Goal: Use online tool/utility: Use online tool/utility

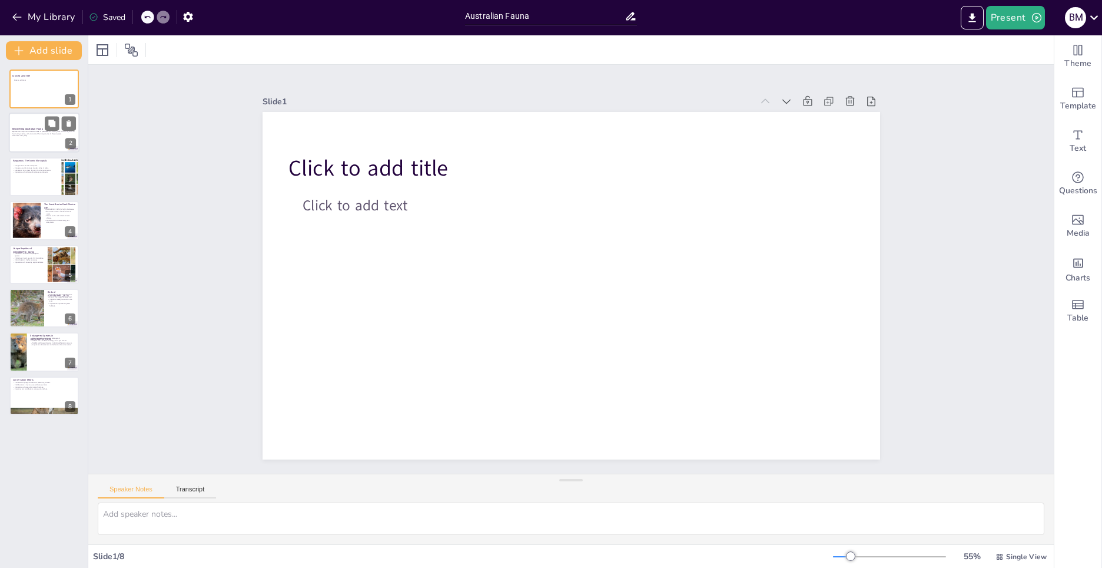
click at [60, 125] on div at bounding box center [60, 124] width 31 height 14
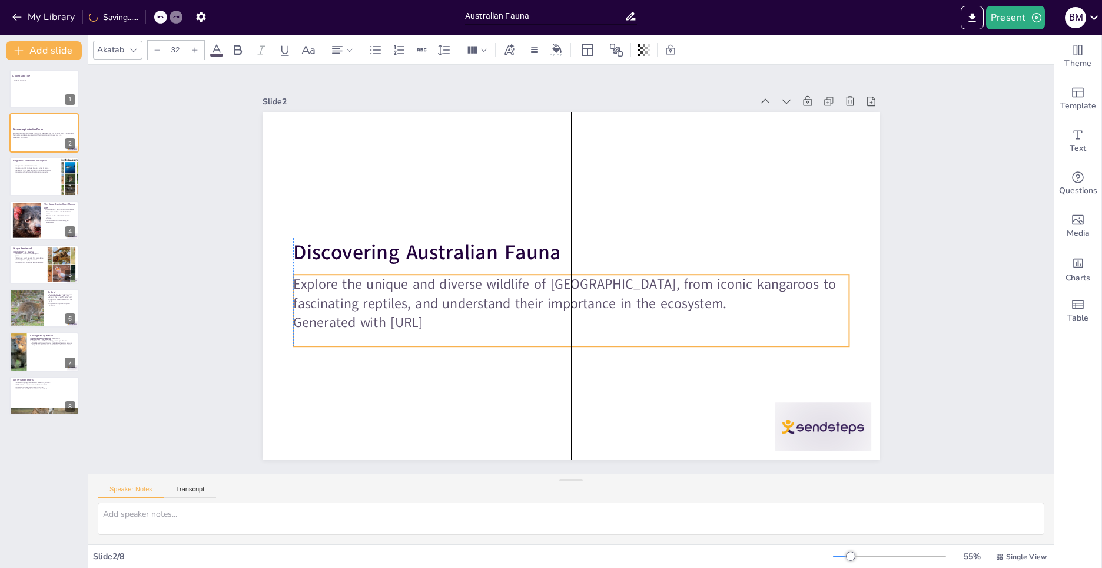
drag, startPoint x: 287, startPoint y: 271, endPoint x: 290, endPoint y: 279, distance: 8.6
click at [293, 279] on p "Explore the unique and diverse wildlife of [GEOGRAPHIC_DATA], from iconic kanga…" at bounding box center [571, 293] width 556 height 38
click at [473, 308] on p "Explore the unique and diverse wildlife of [GEOGRAPHIC_DATA], from iconic kanga…" at bounding box center [571, 293] width 556 height 38
click at [49, 84] on icon at bounding box center [52, 80] width 8 height 8
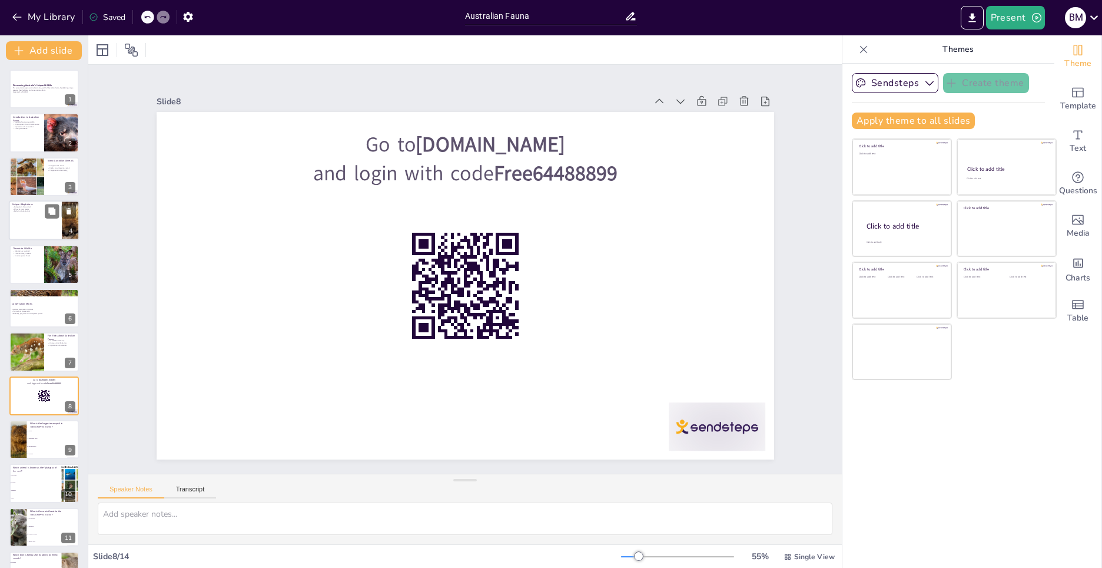
checkbox input "true"
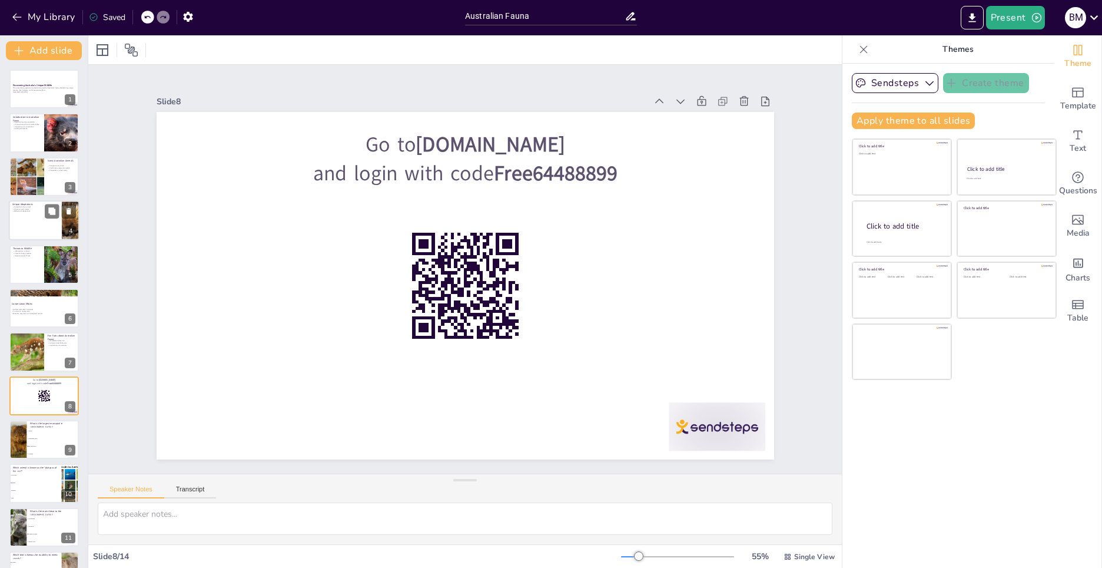
checkbox input "true"
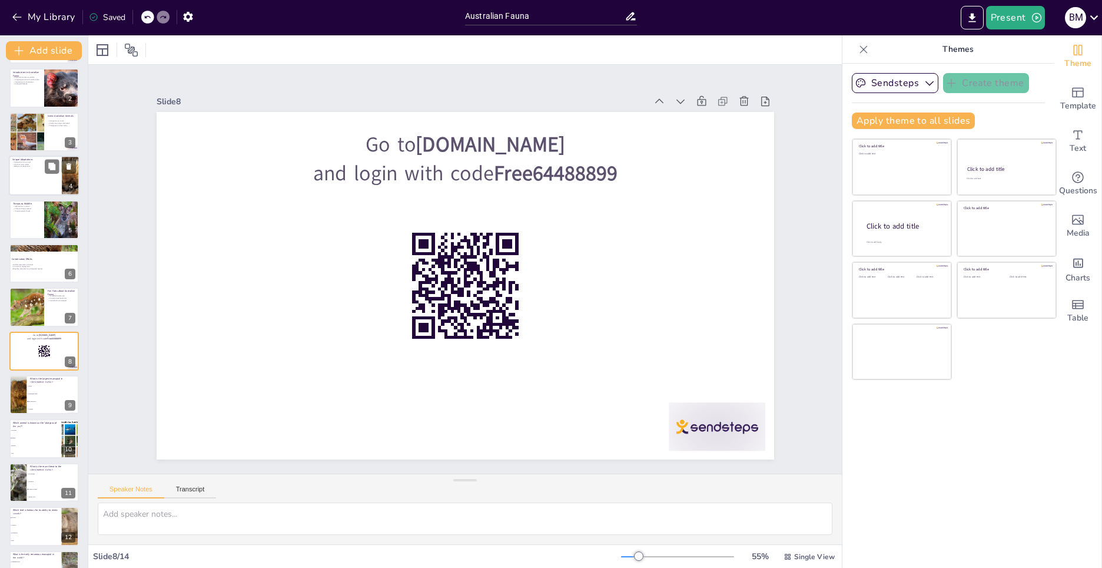
scroll to position [2, 0]
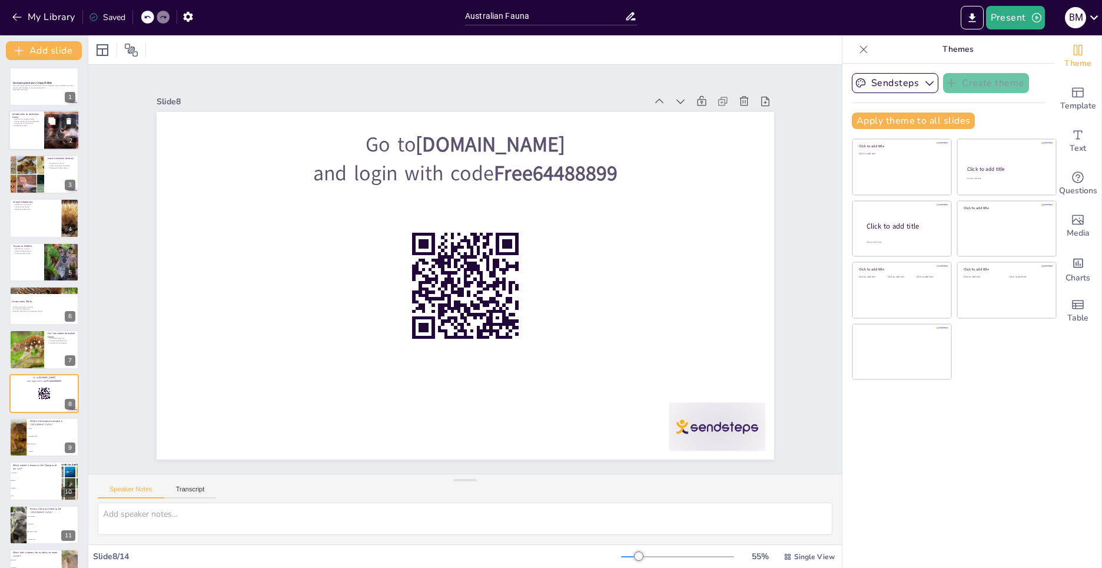
checkbox input "true"
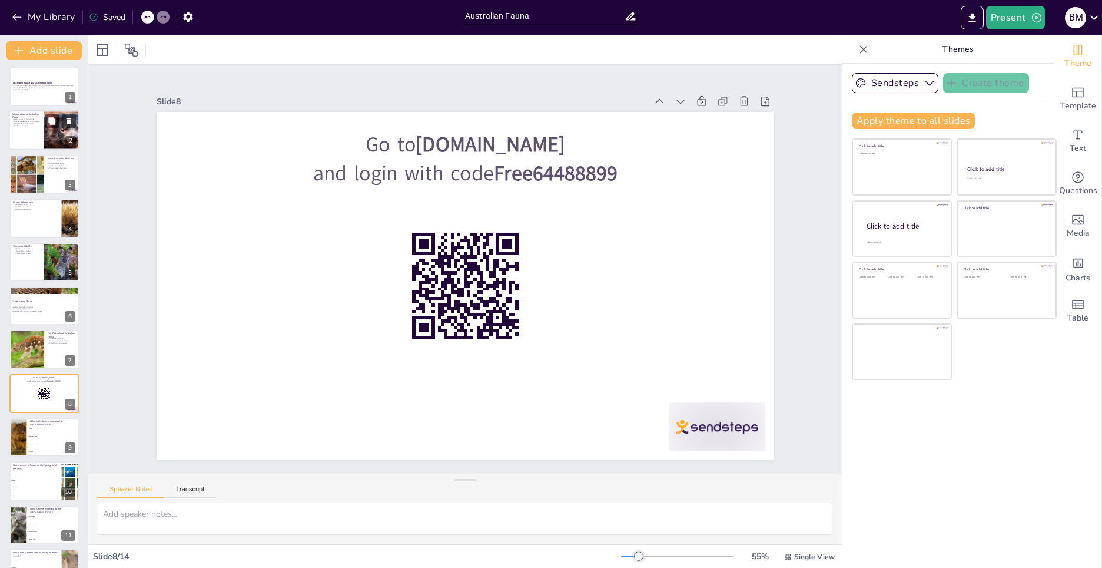
scroll to position [0, 0]
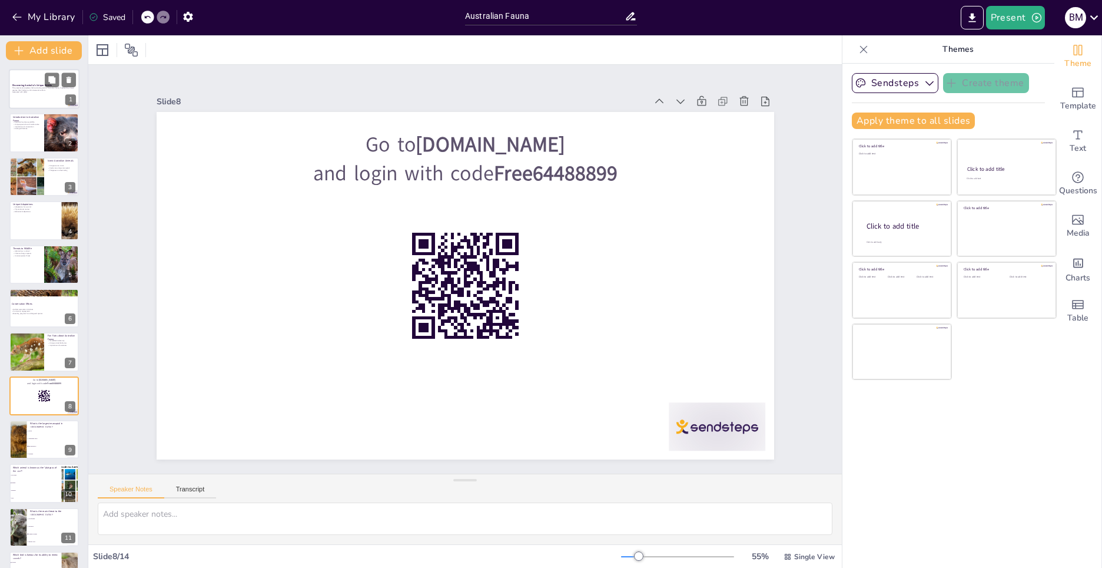
checkbox input "true"
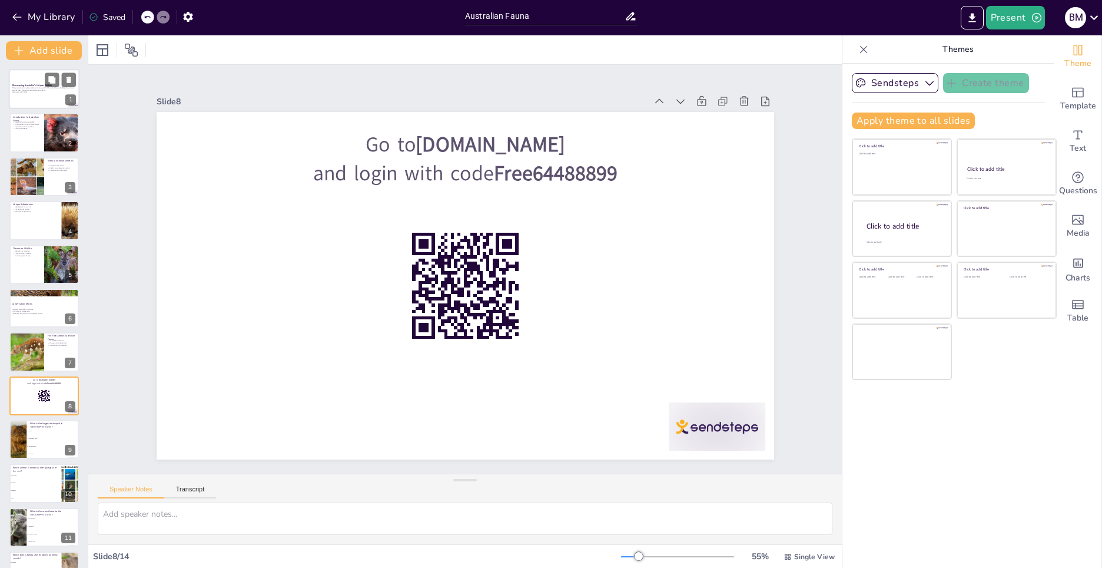
checkbox input "true"
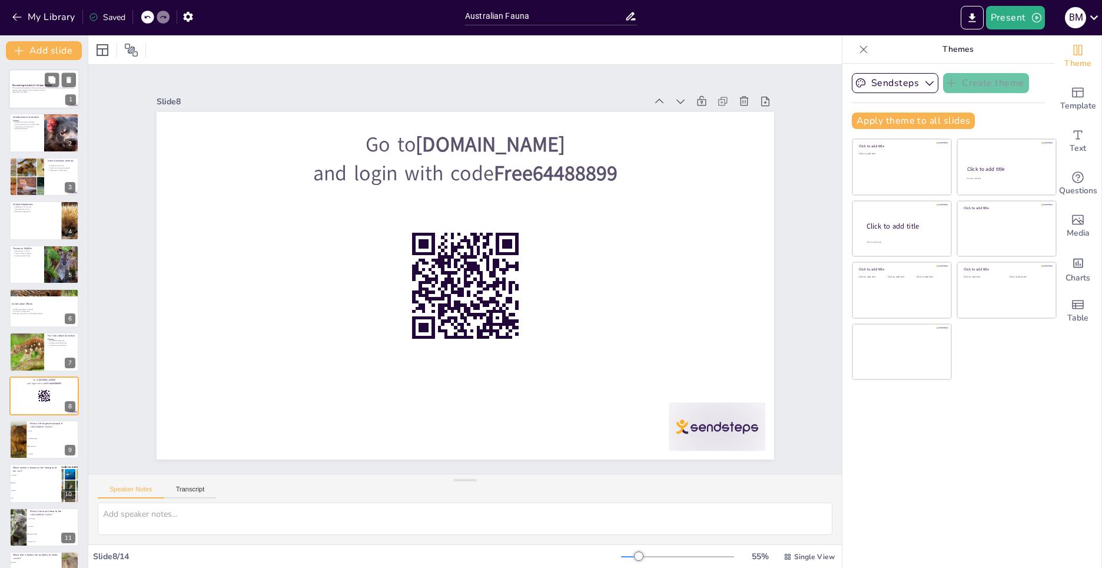
checkbox input "true"
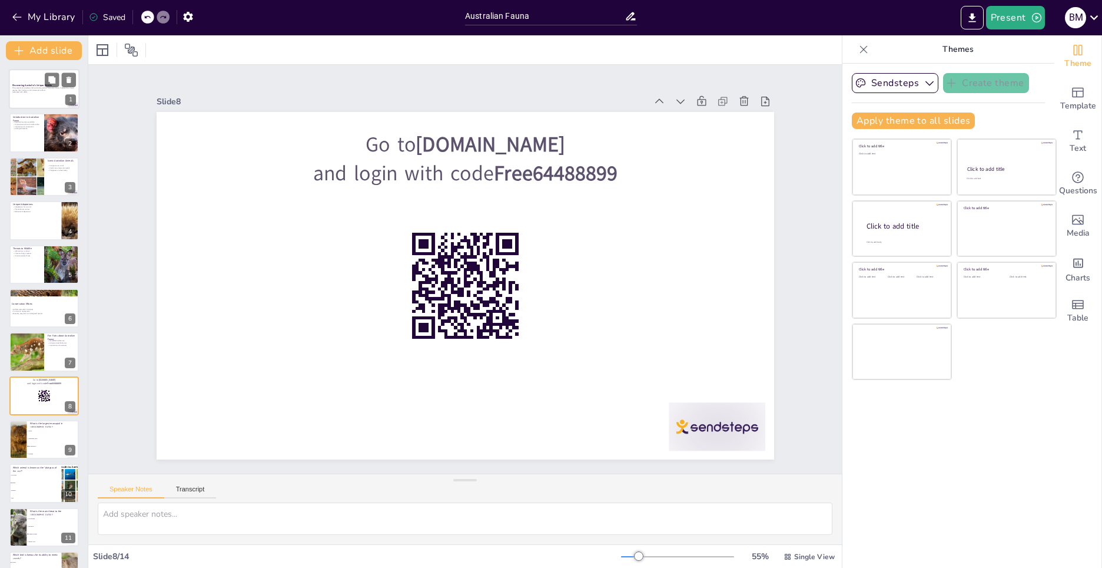
click at [37, 93] on p "Generated with [URL]" at bounding box center [44, 92] width 64 height 2
checkbox input "true"
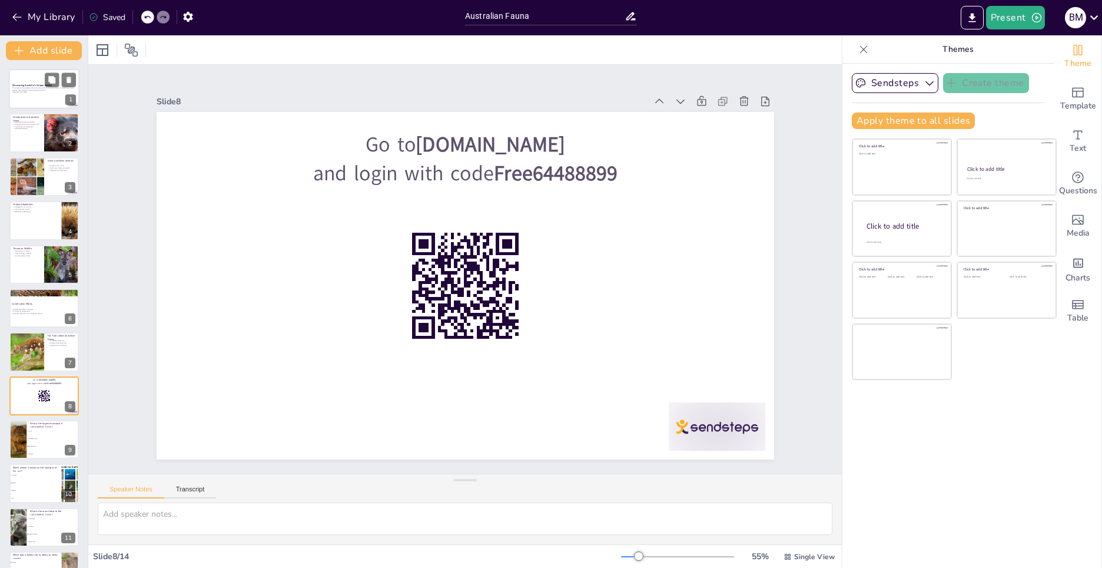
checkbox input "true"
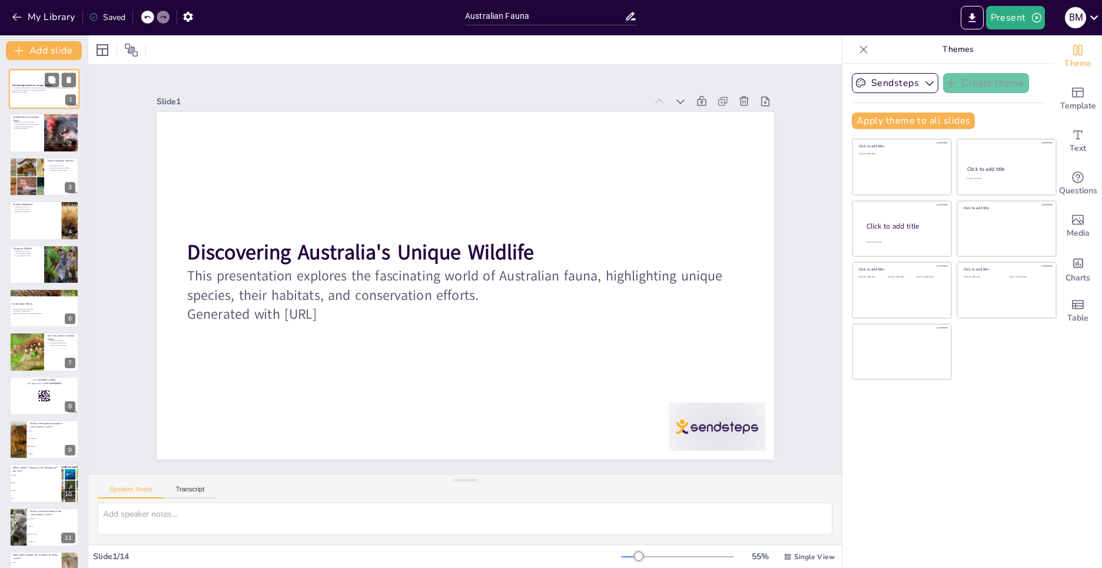
checkbox input "true"
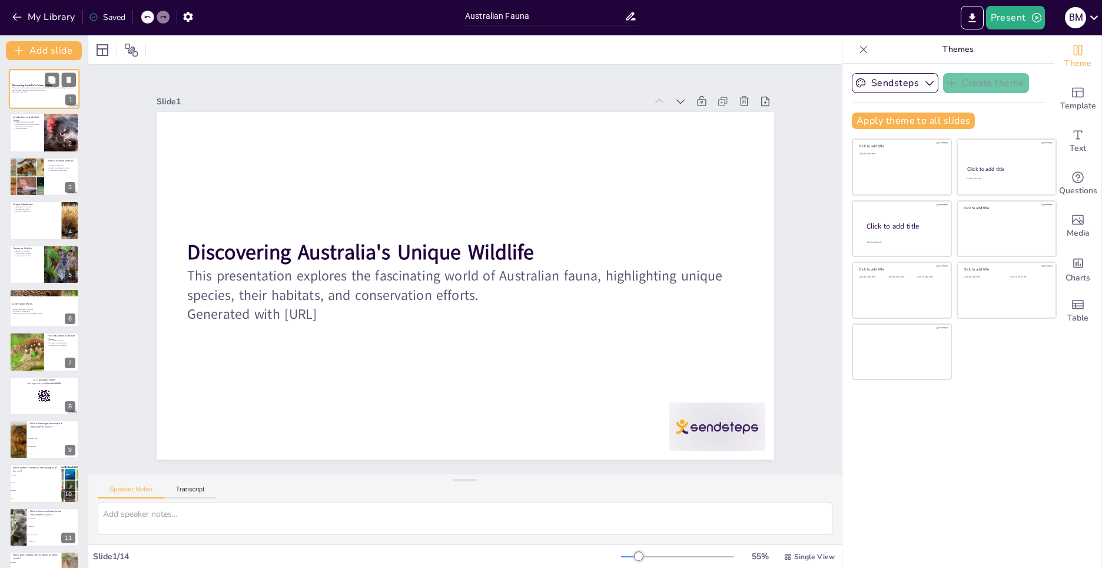
checkbox input "true"
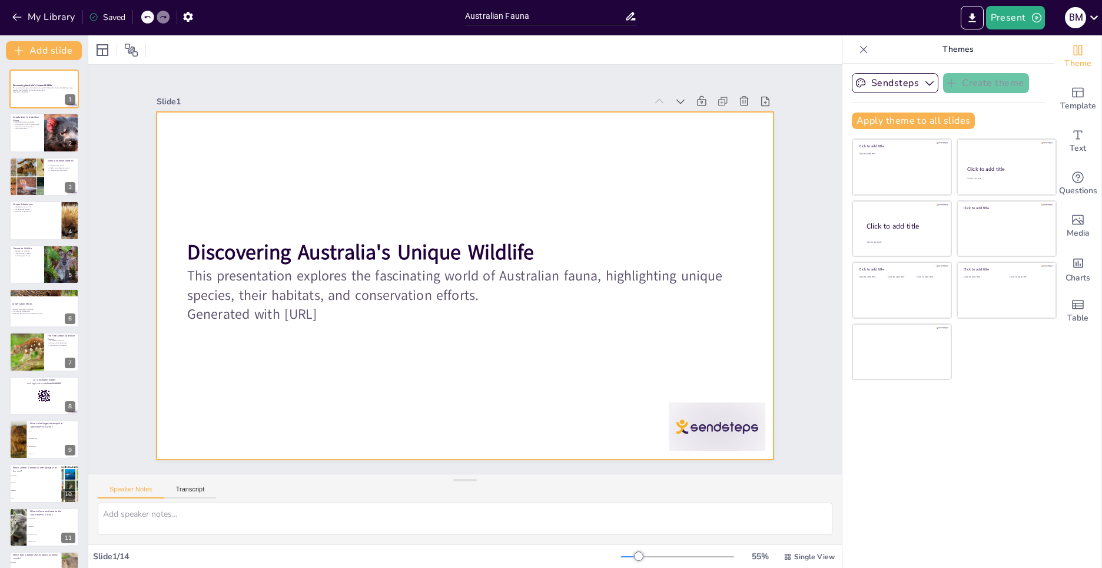
checkbox input "true"
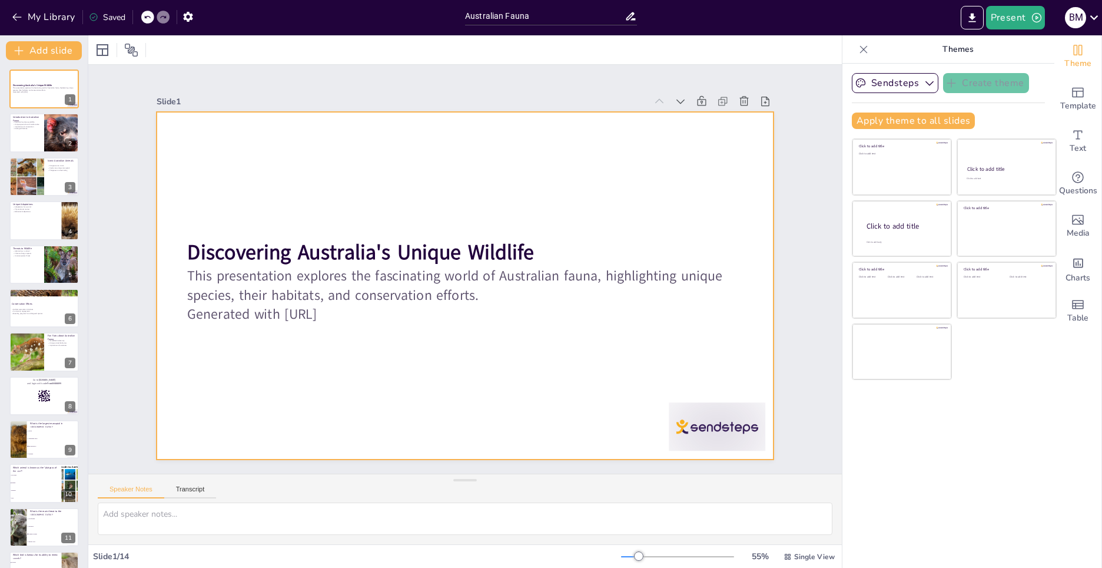
checkbox input "true"
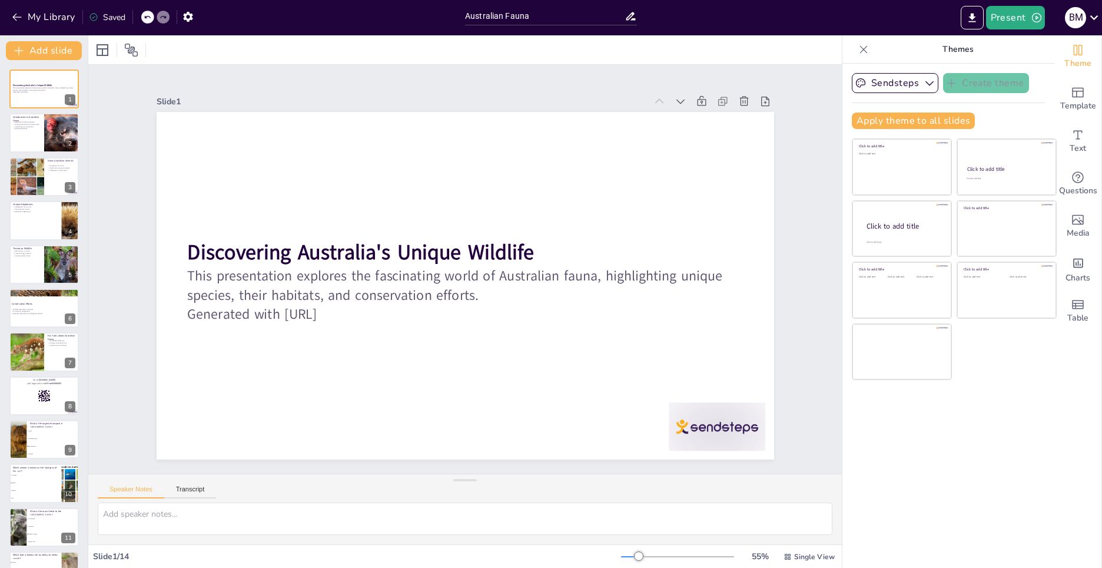
checkbox input "true"
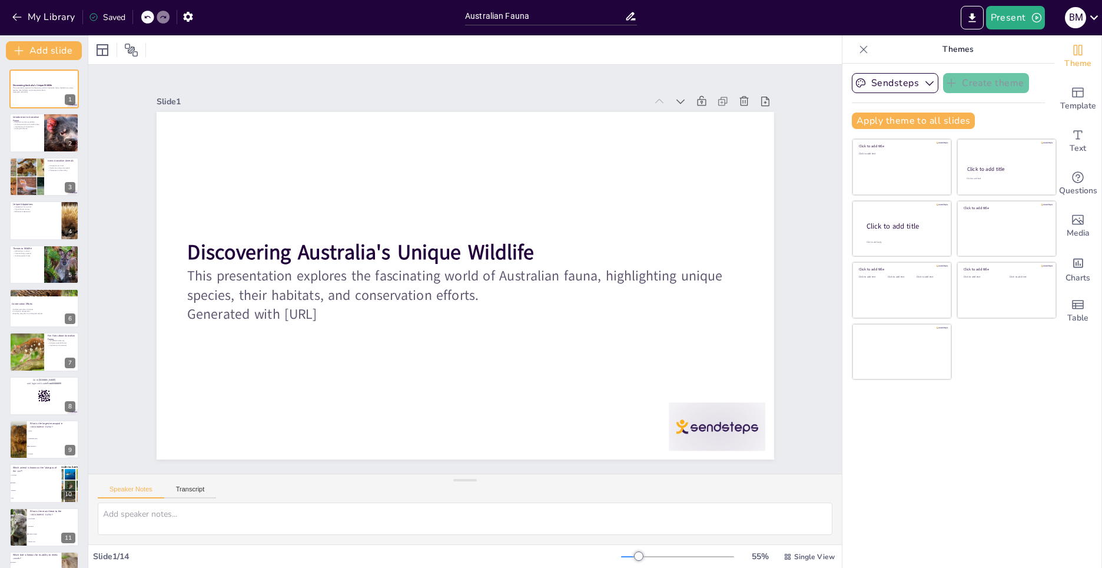
checkbox input "true"
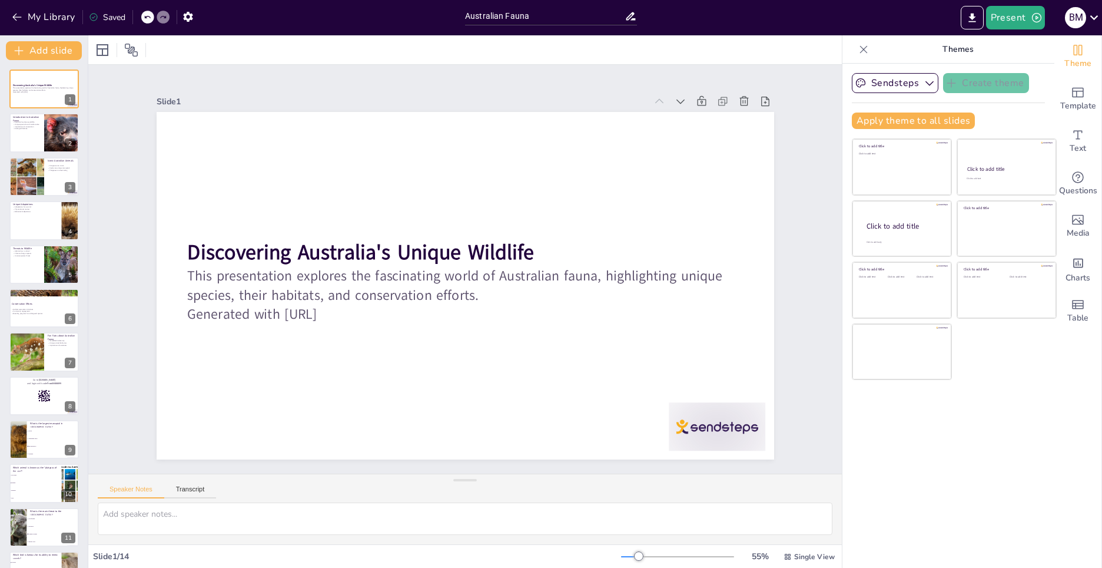
checkbox input "true"
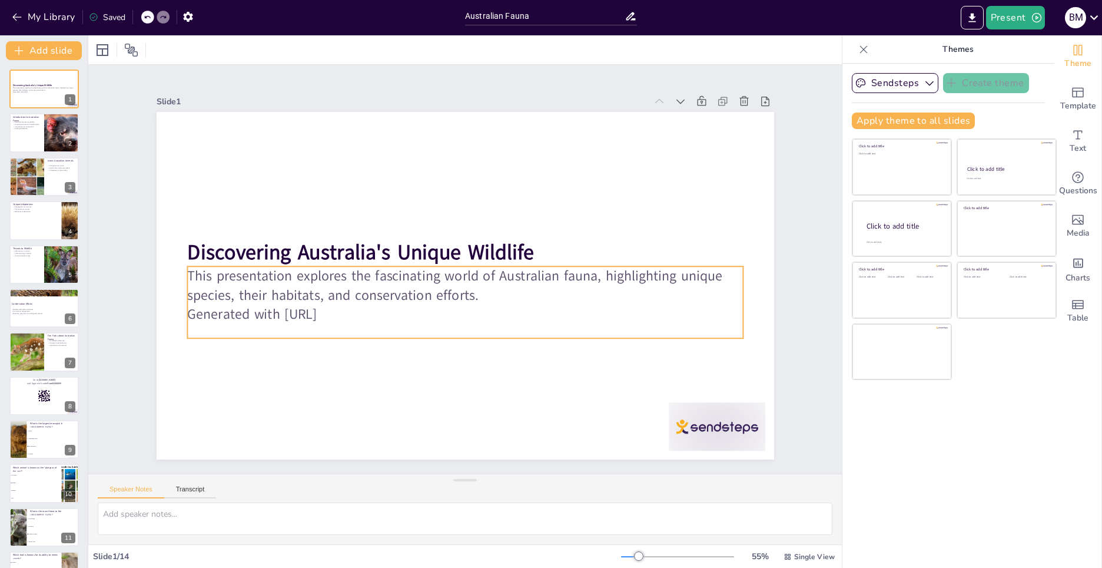
checkbox input "true"
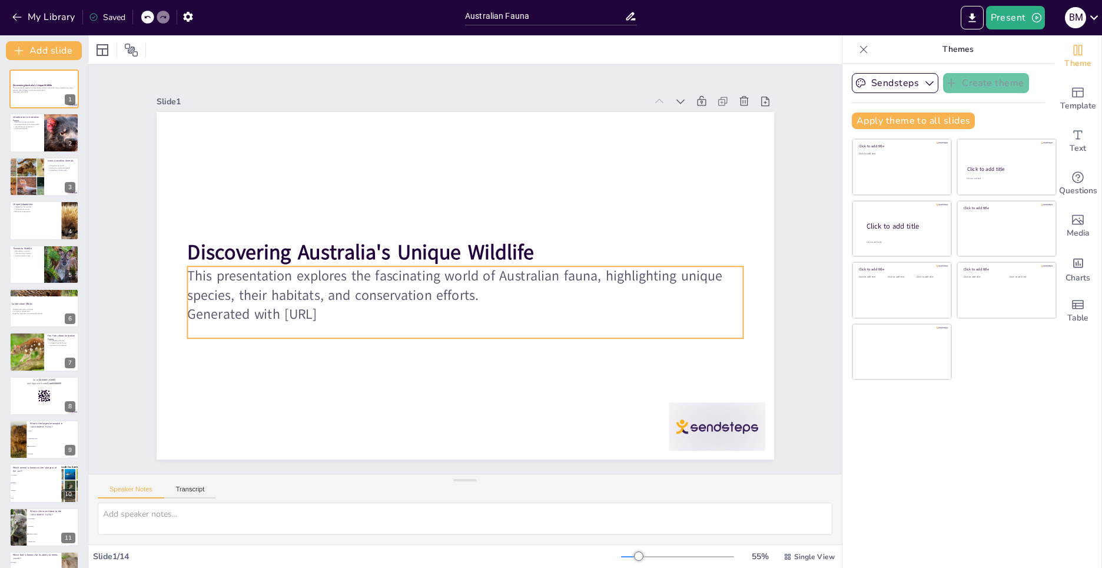
checkbox input "true"
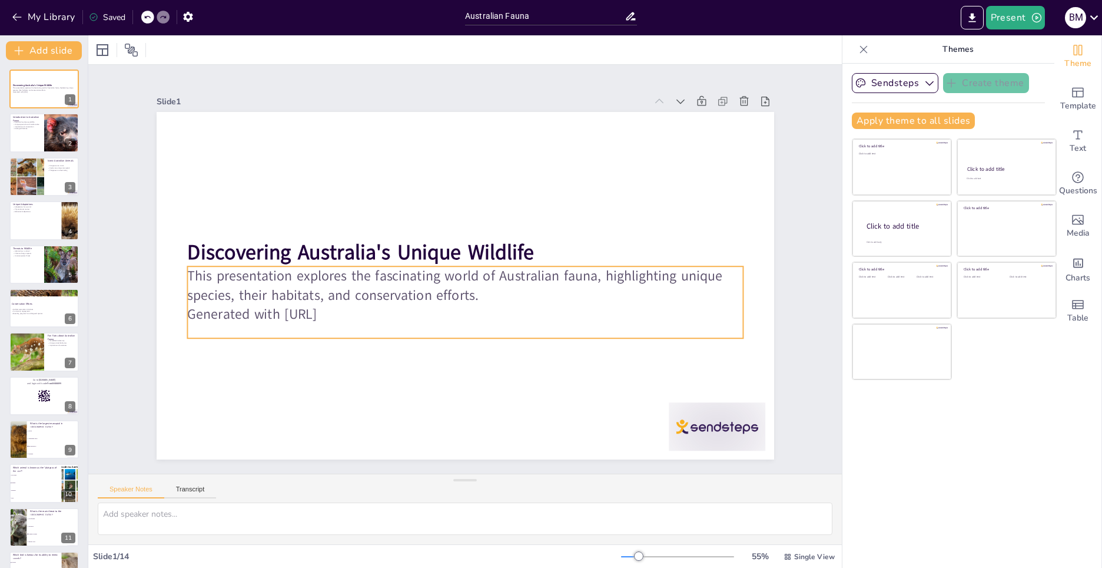
checkbox input "true"
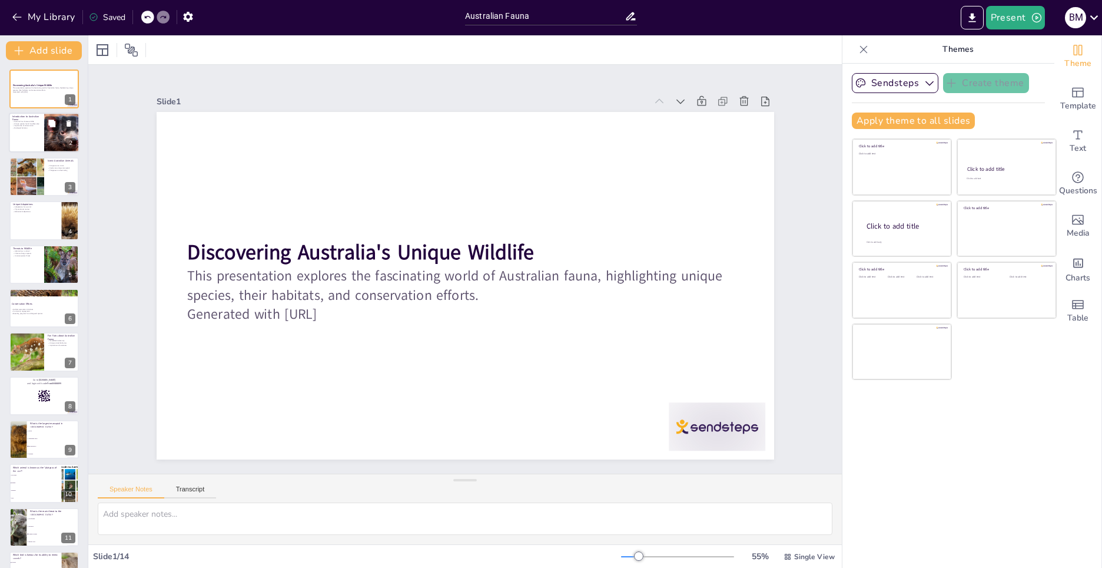
checkbox input "true"
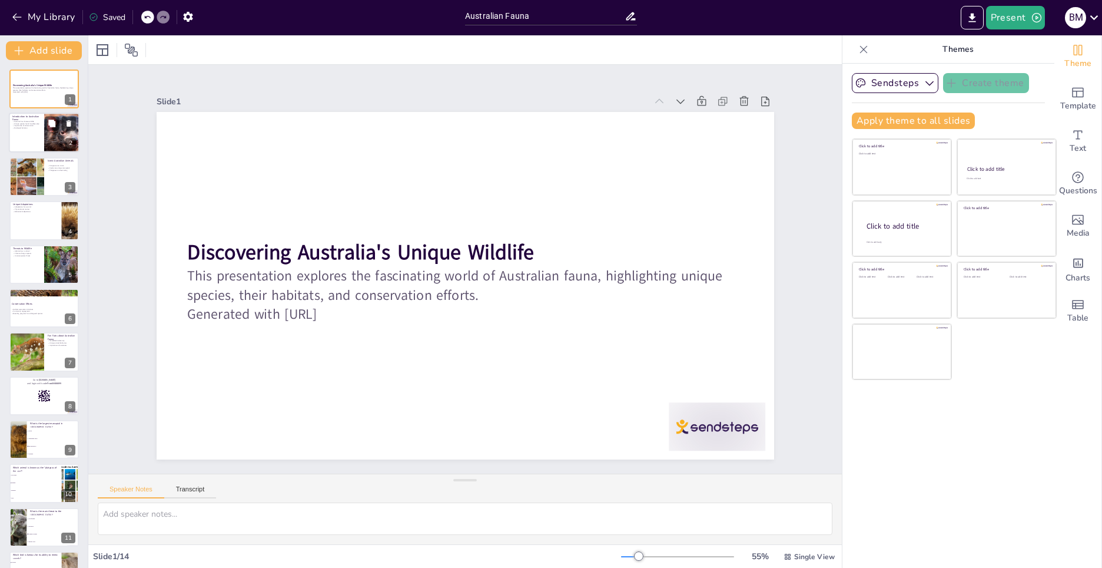
click at [54, 136] on div at bounding box center [61, 133] width 71 height 40
checkbox input "true"
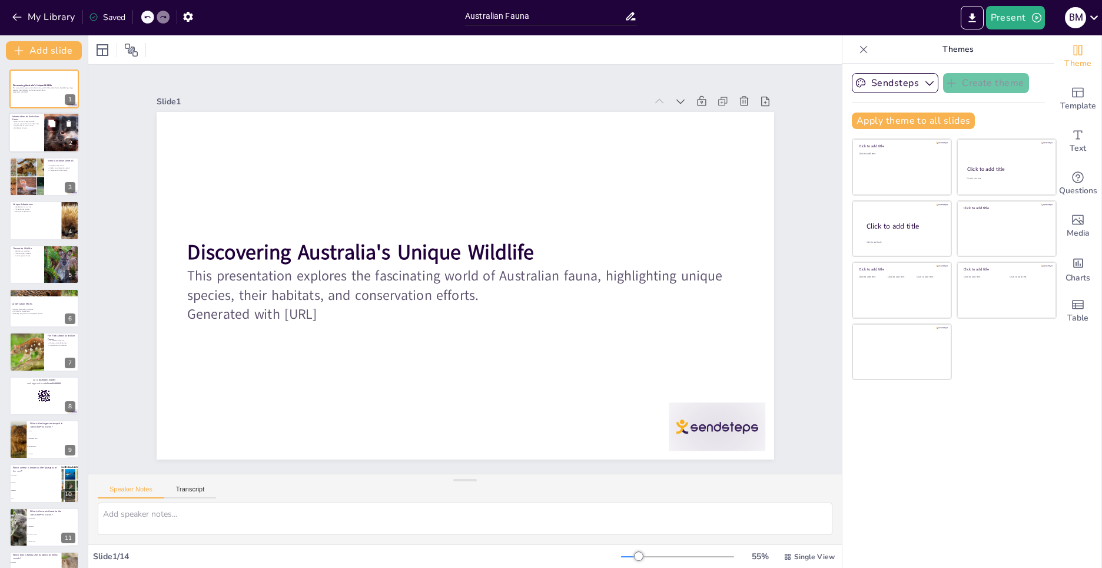
checkbox input "true"
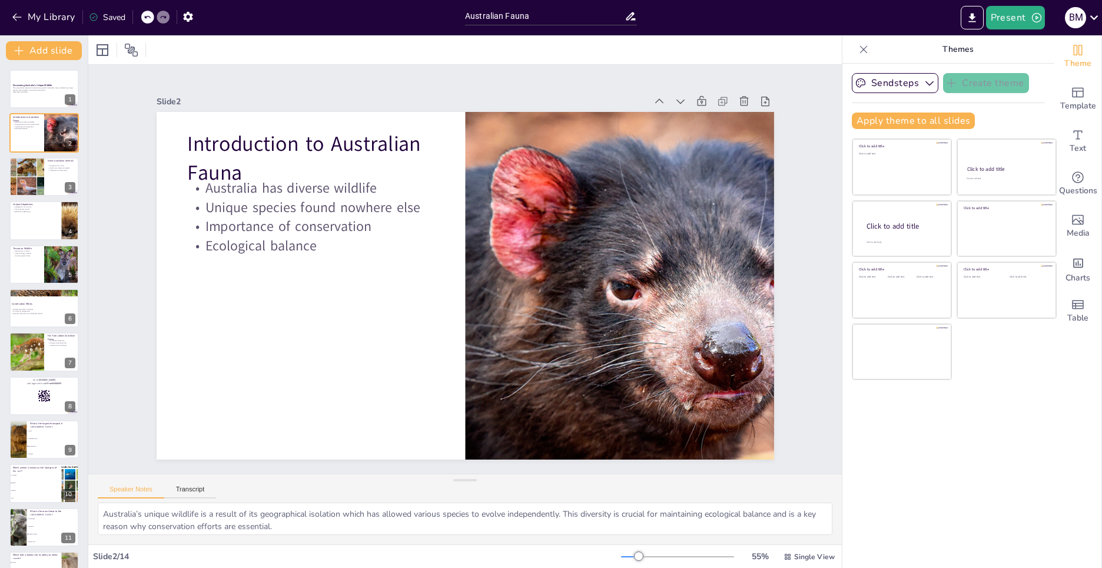
checkbox input "true"
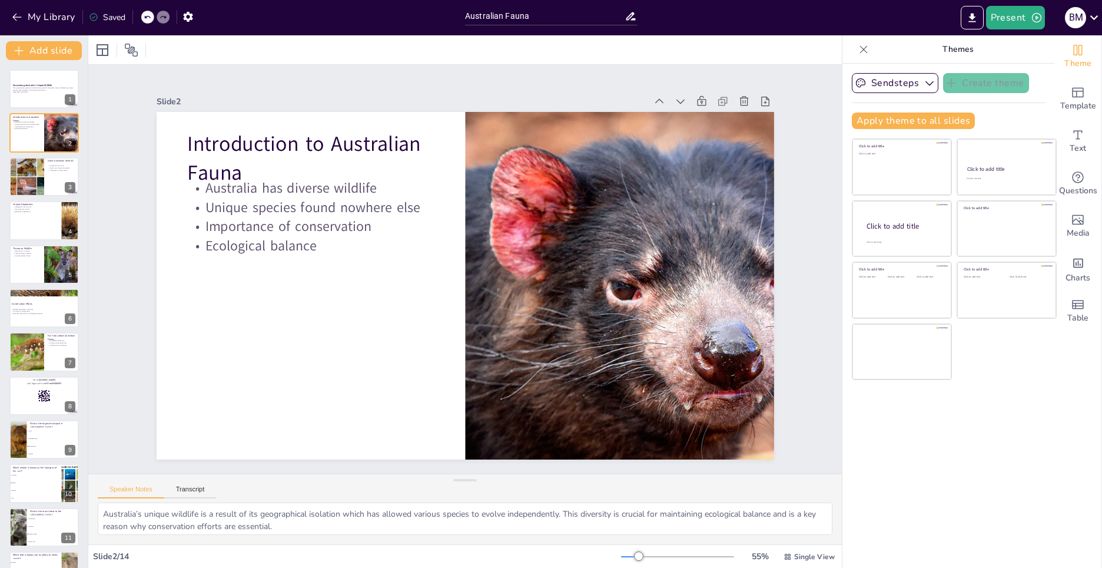
checkbox input "true"
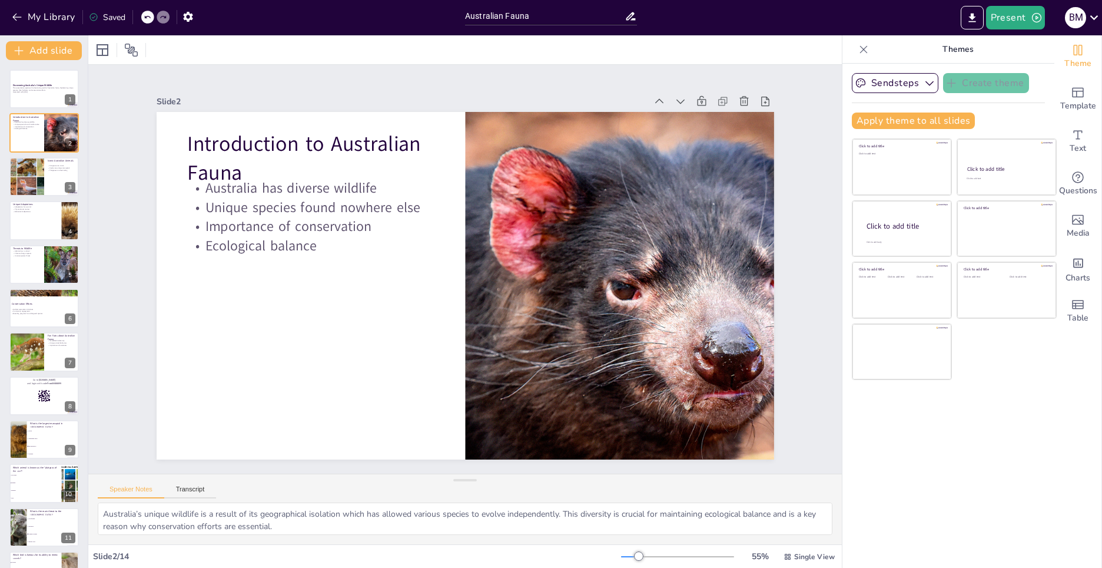
checkbox input "true"
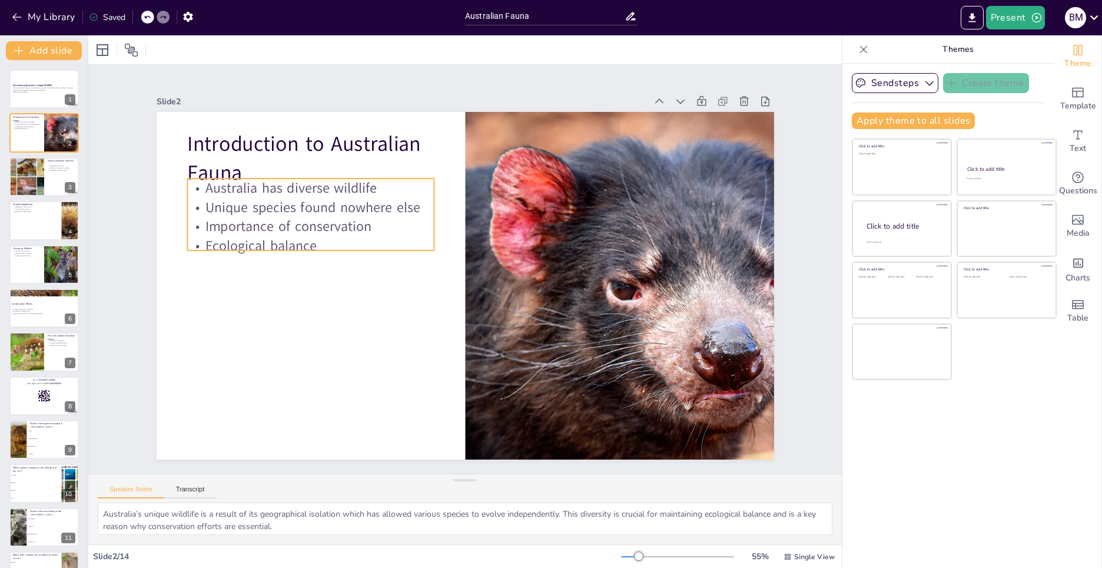
checkbox input "true"
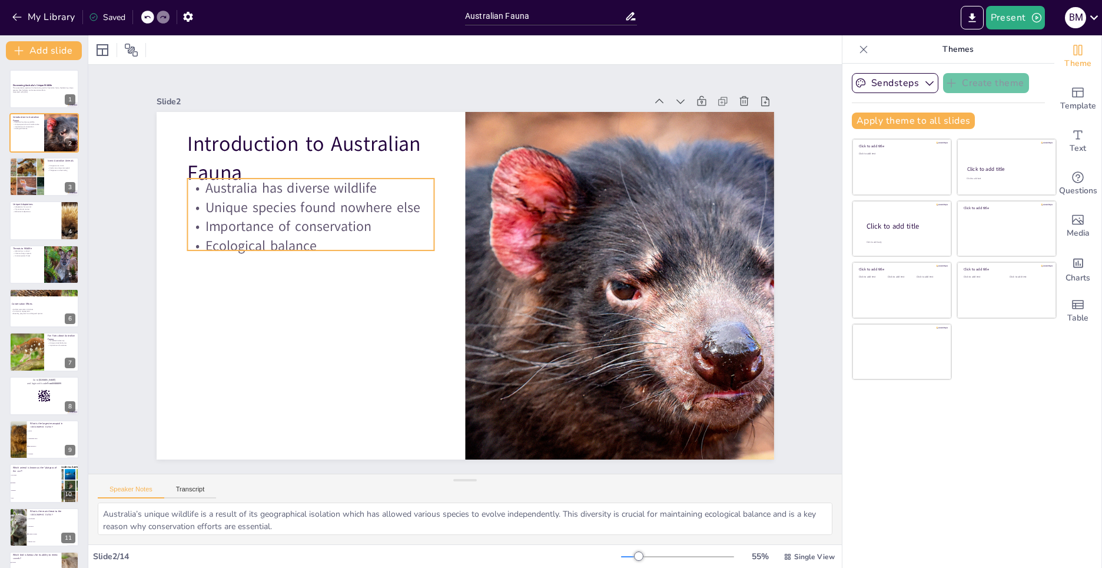
checkbox input "true"
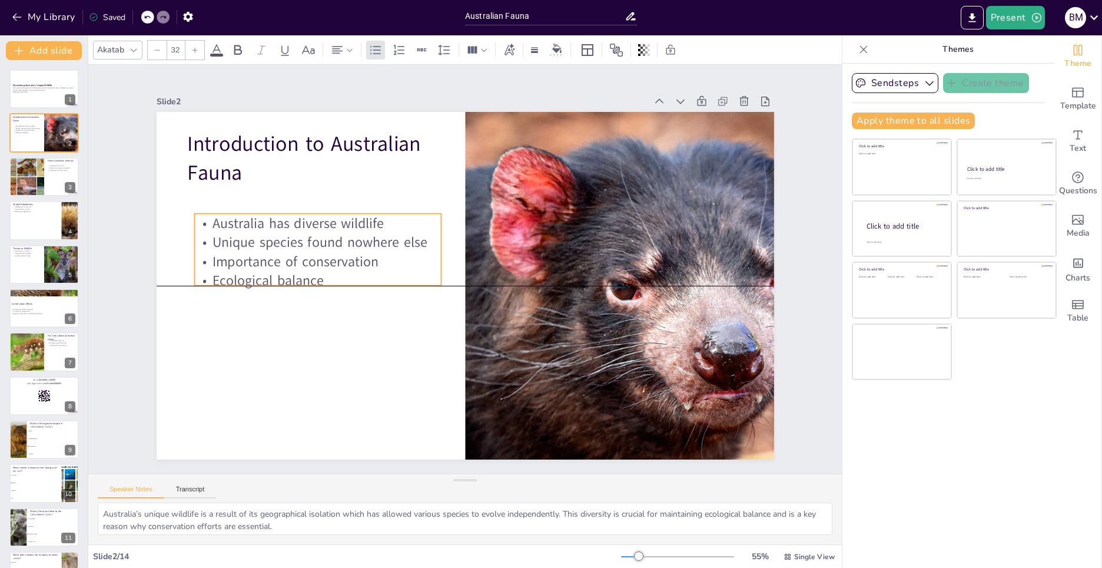
checkbox input "true"
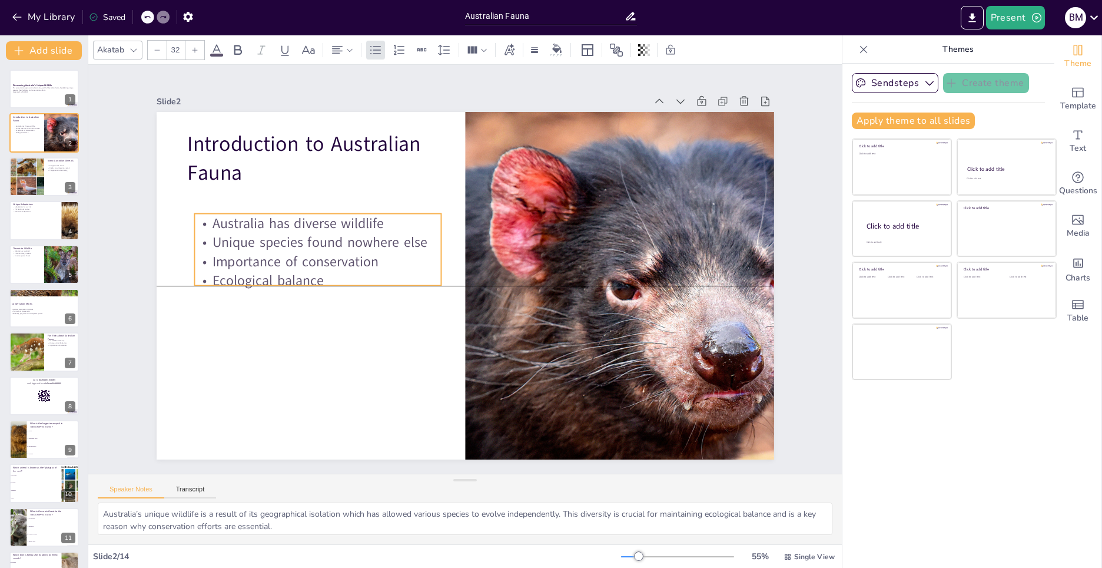
checkbox input "true"
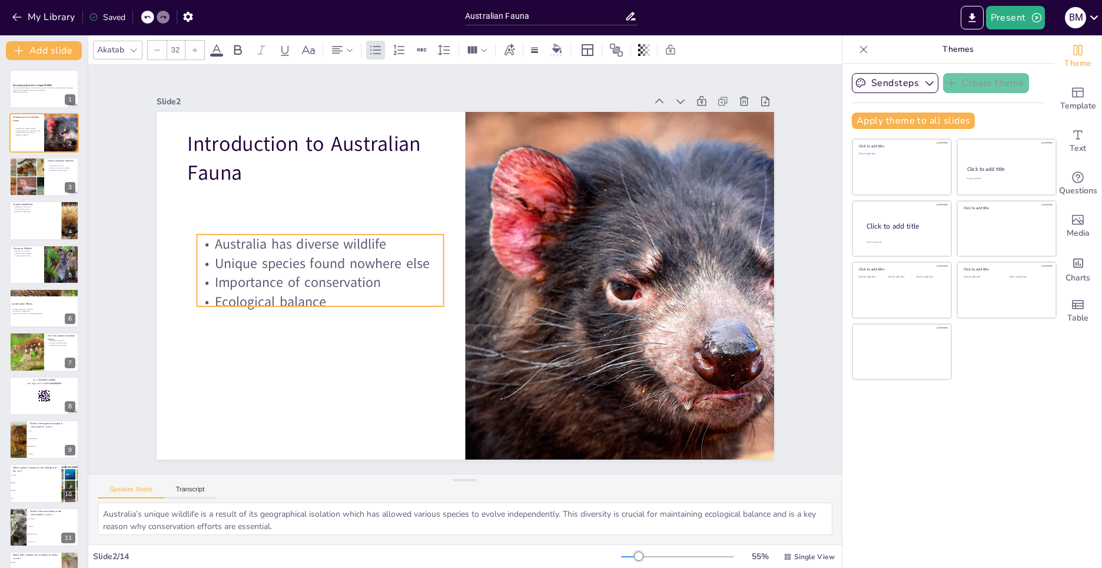
checkbox input "true"
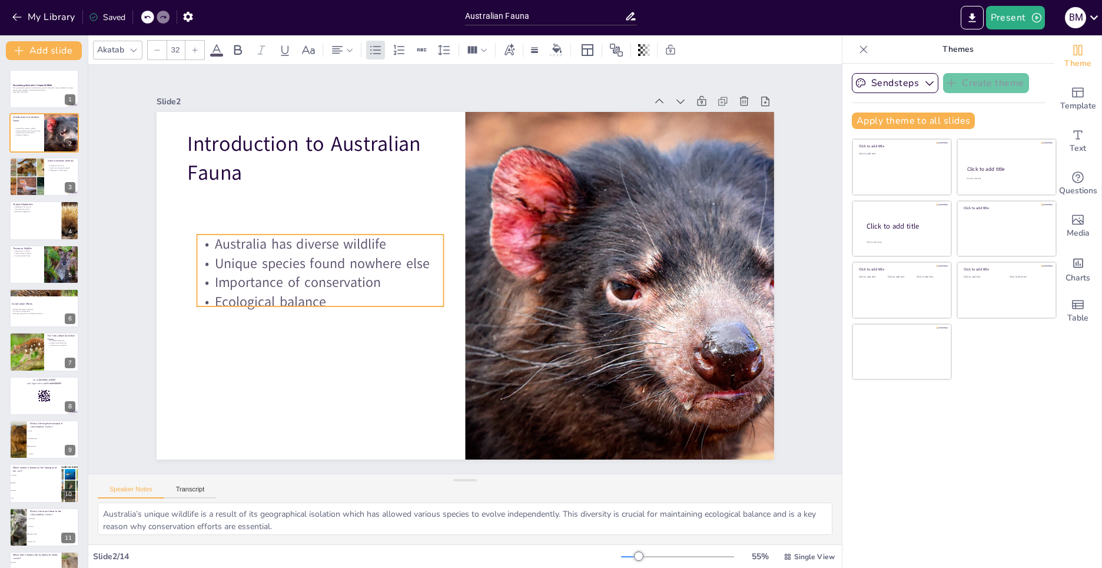
checkbox input "true"
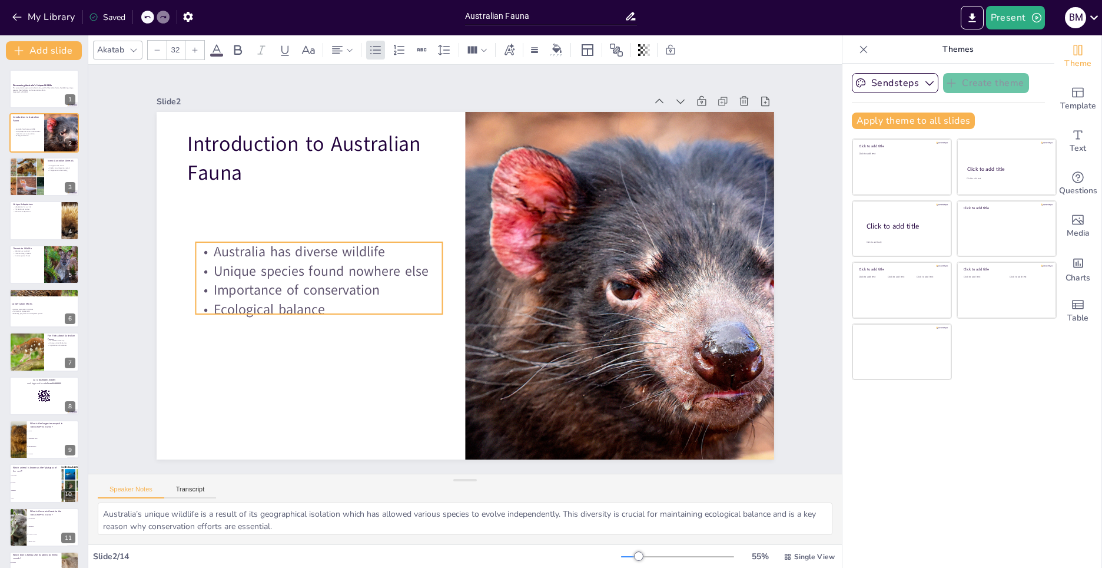
checkbox input "true"
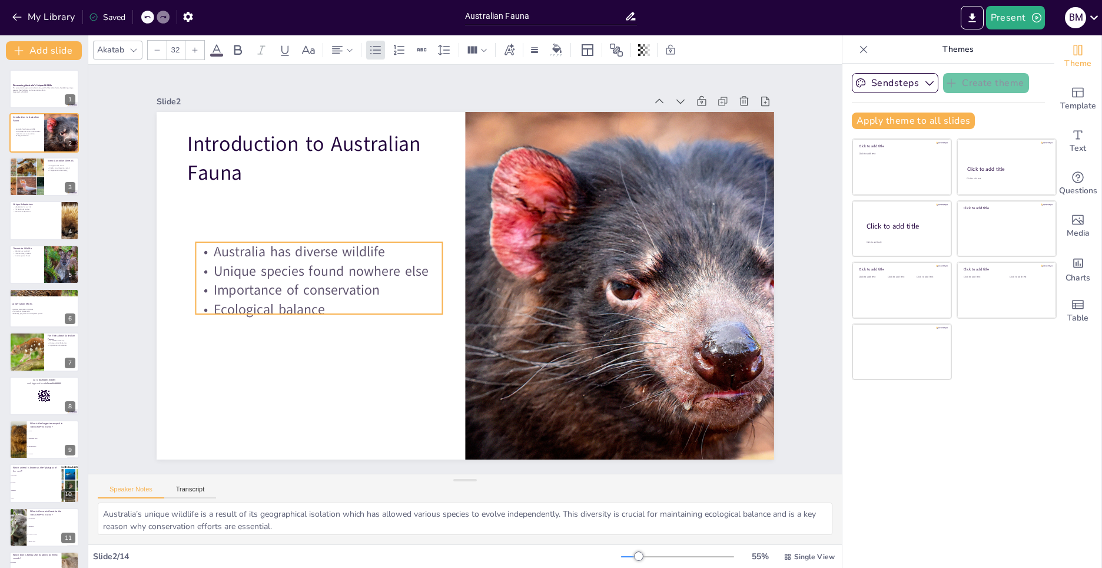
checkbox input "true"
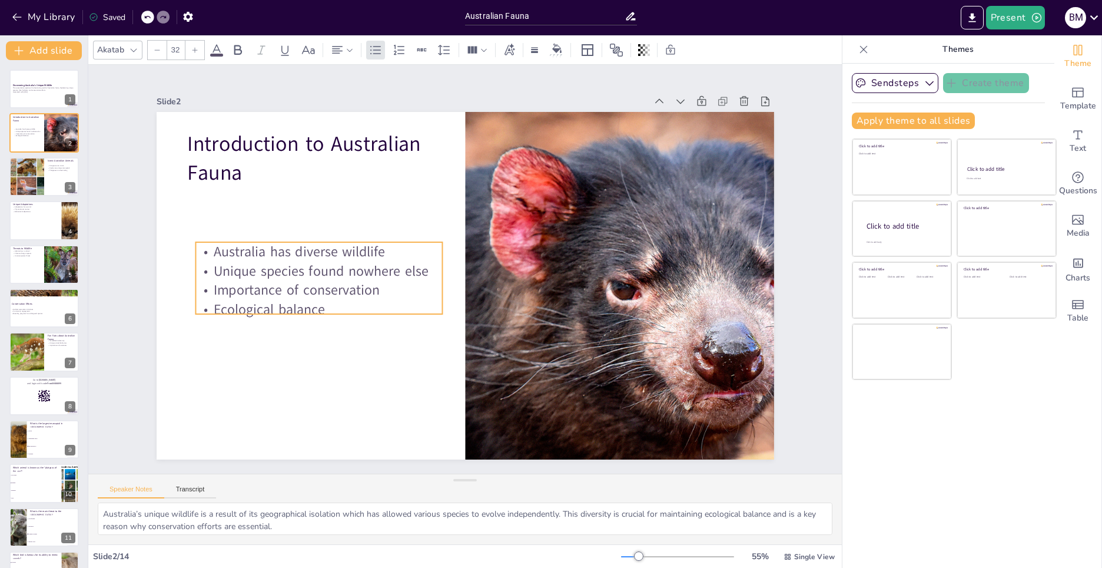
checkbox input "true"
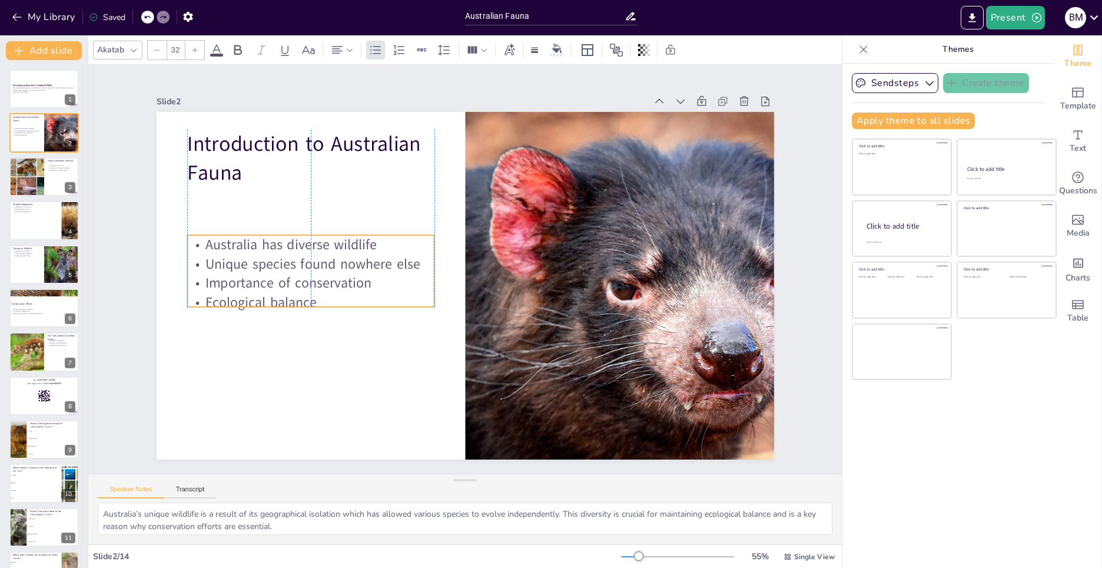
checkbox input "true"
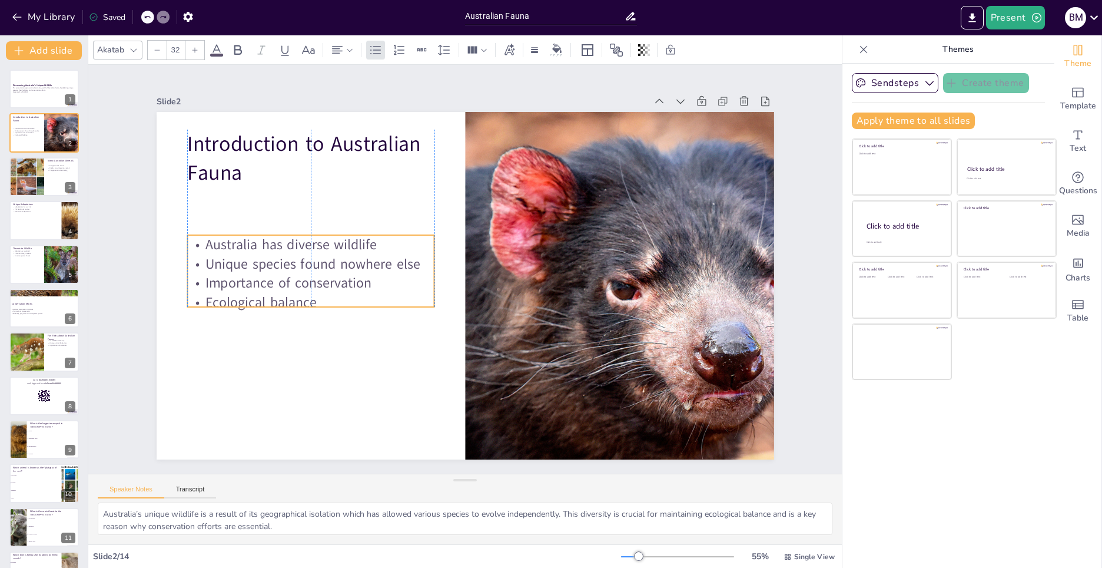
checkbox input "true"
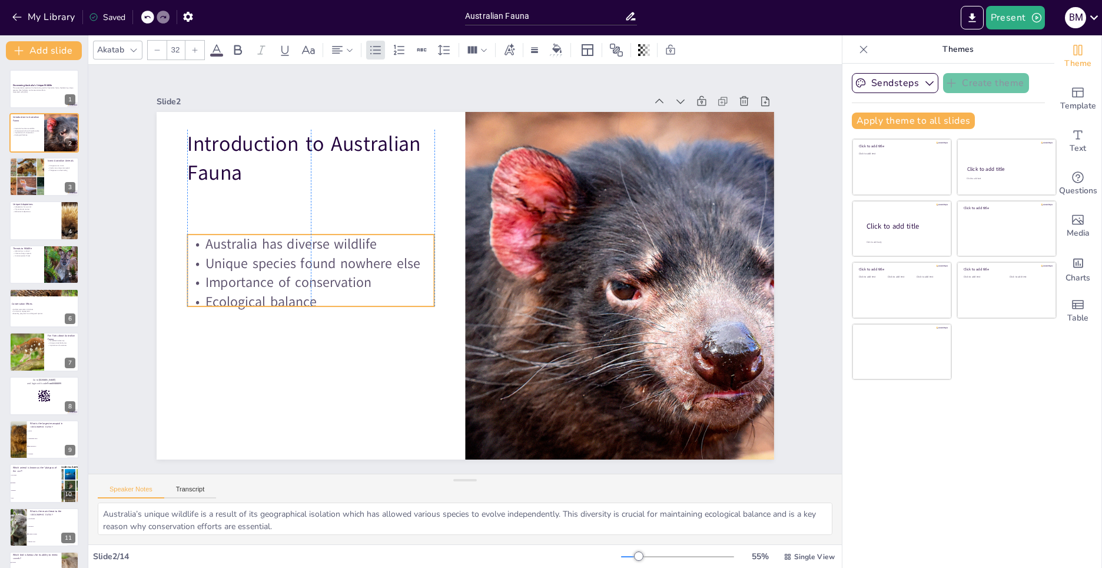
checkbox input "true"
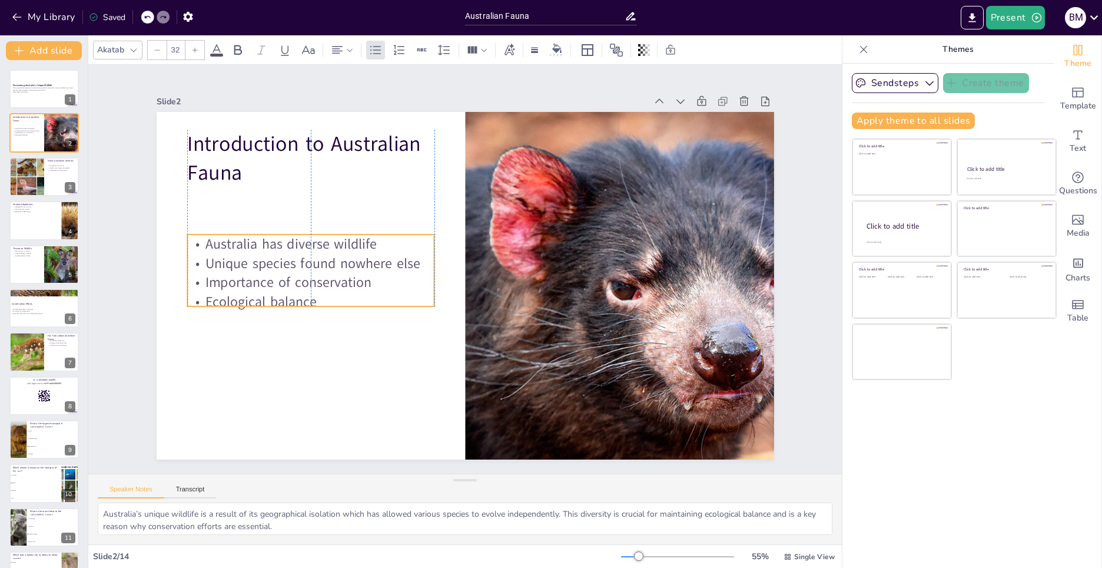
checkbox input "true"
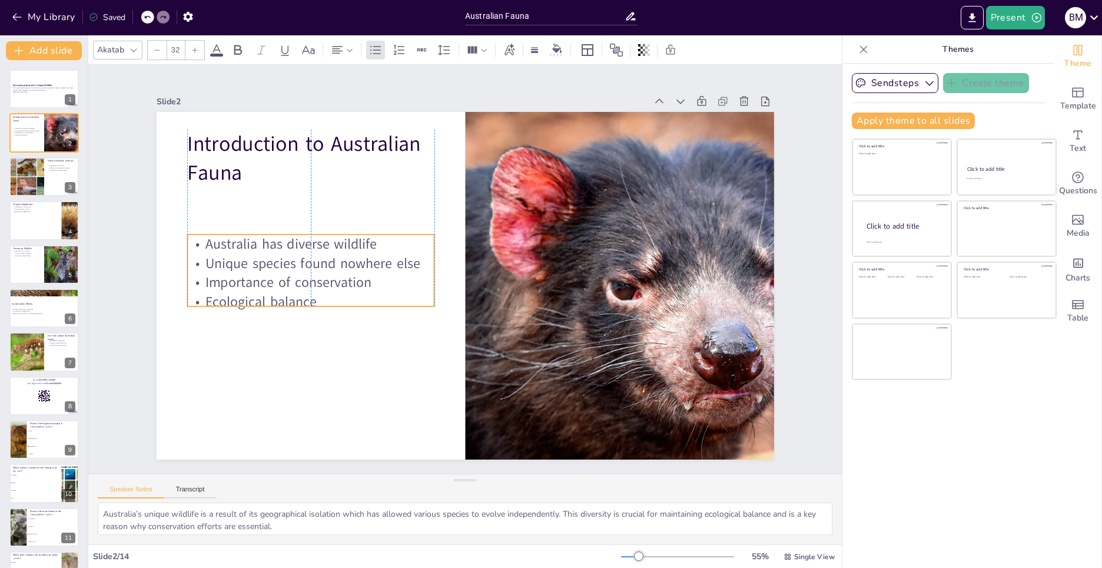
drag, startPoint x: 272, startPoint y: 211, endPoint x: 270, endPoint y: 265, distance: 54.2
click at [270, 266] on p "Unique species found nowhere else" at bounding box center [310, 263] width 247 height 19
checkbox input "true"
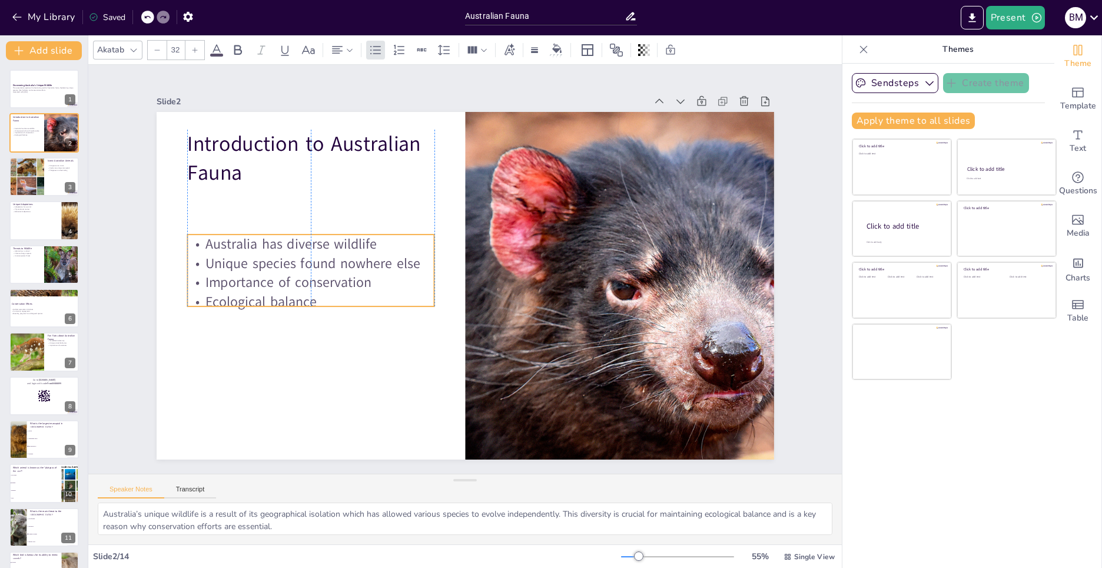
checkbox input "true"
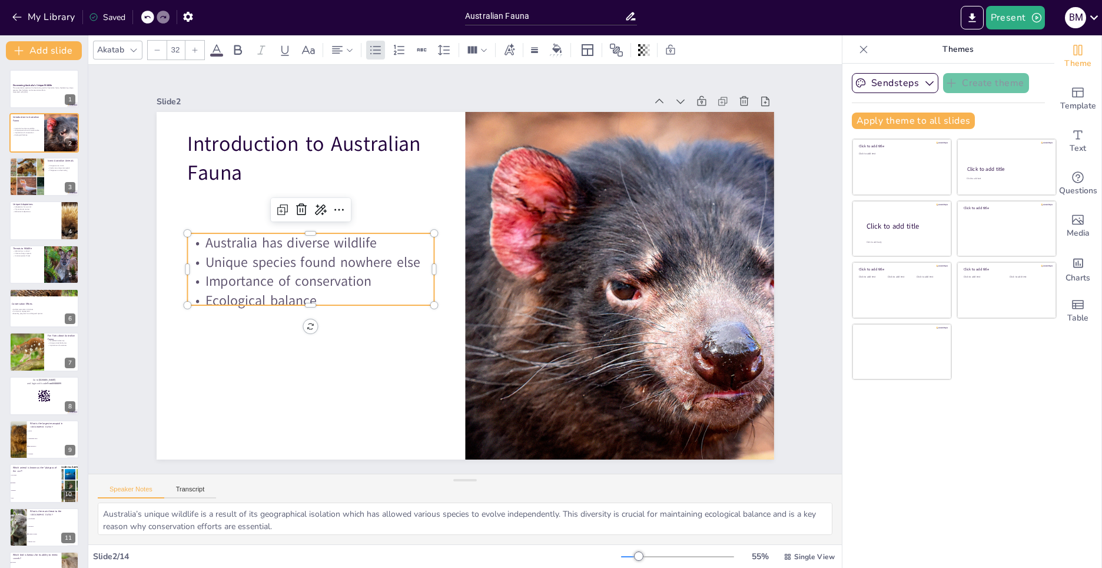
checkbox input "true"
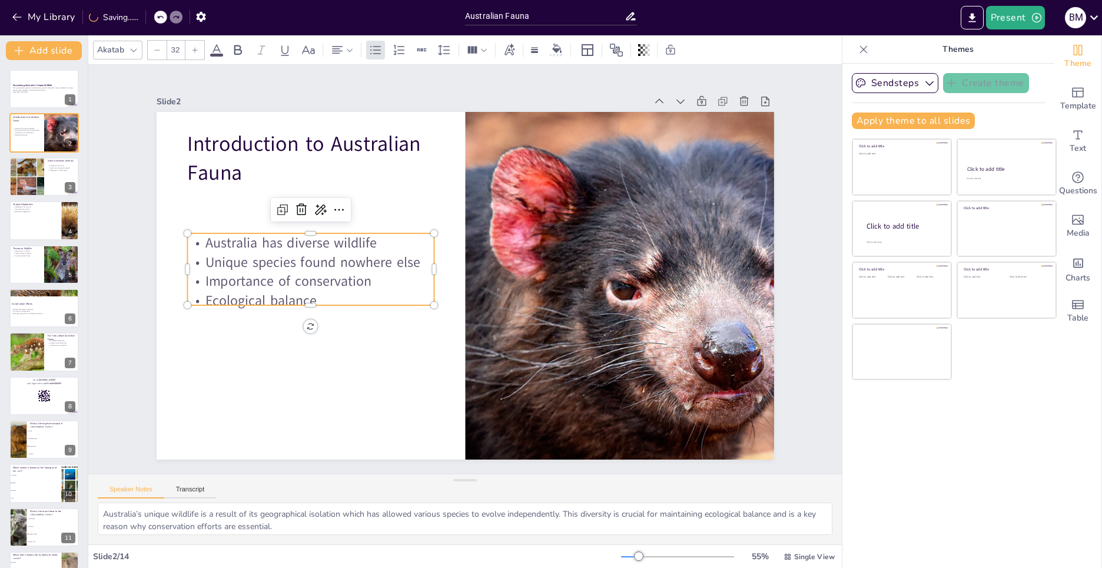
checkbox input "true"
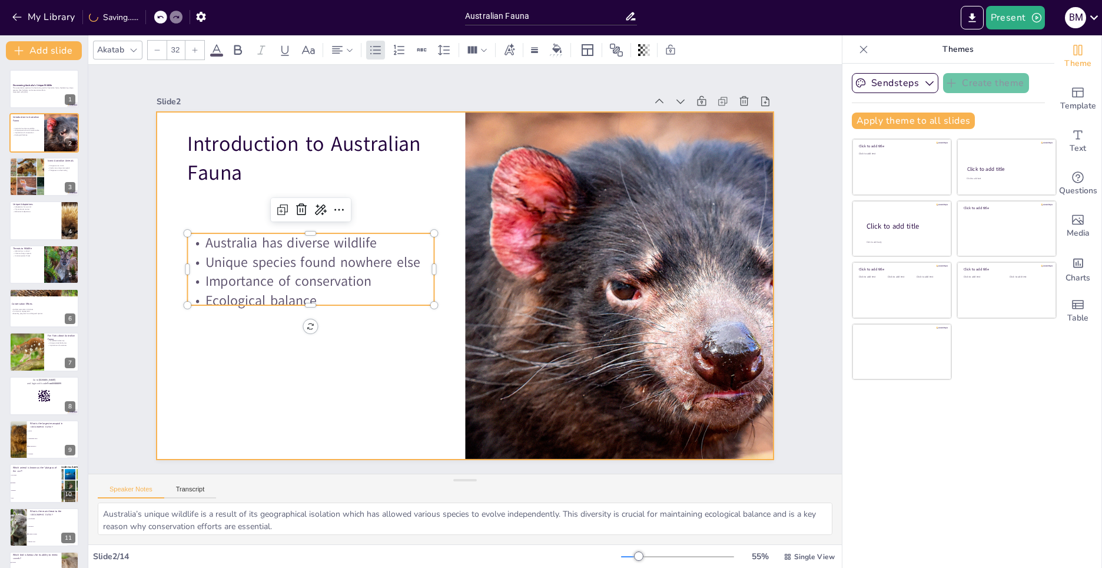
checkbox input "true"
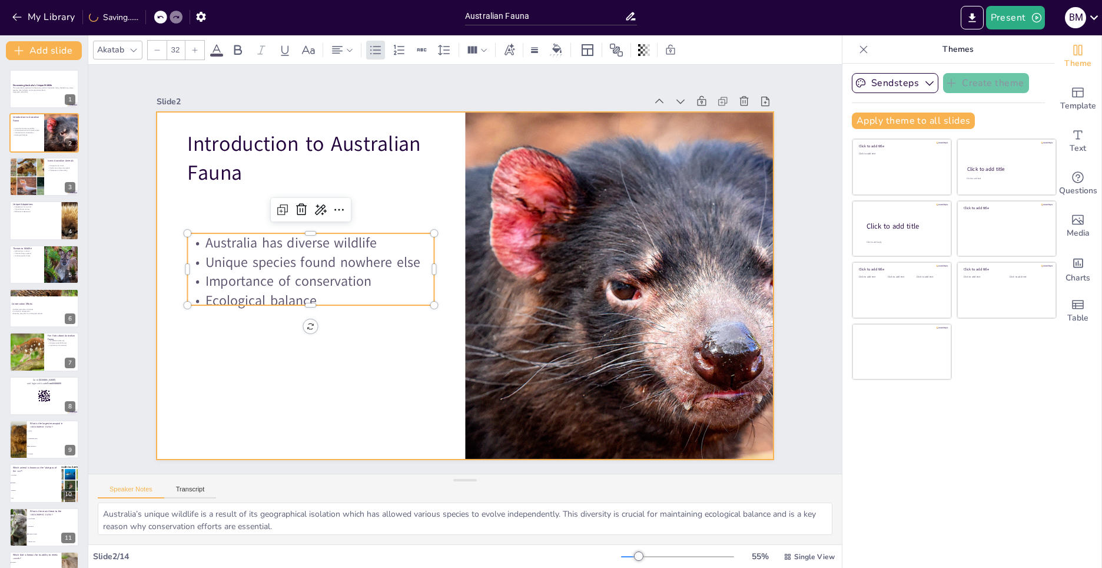
checkbox input "true"
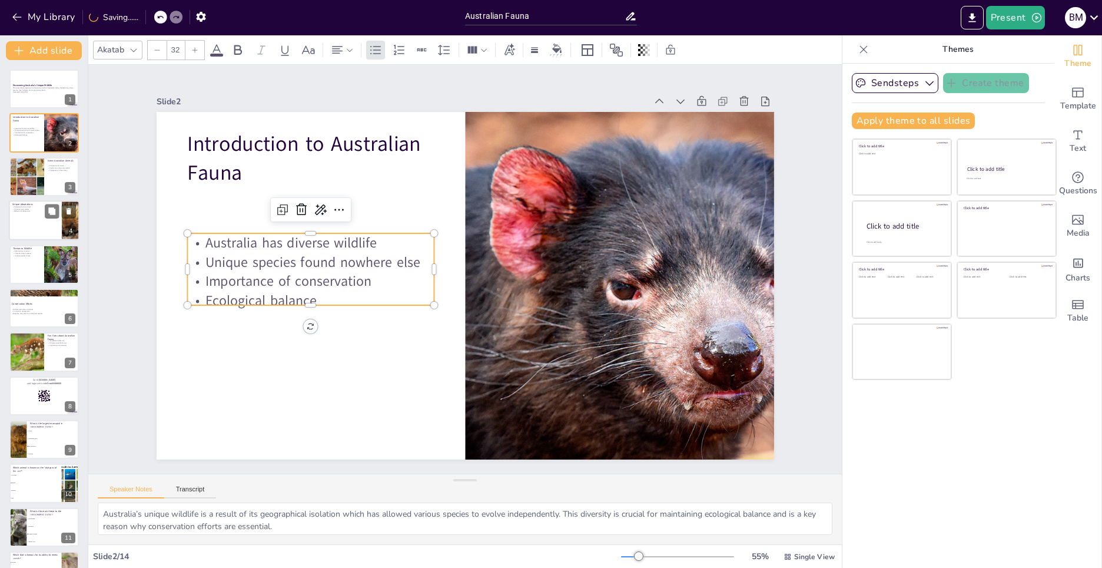
click at [50, 223] on div at bounding box center [44, 220] width 71 height 40
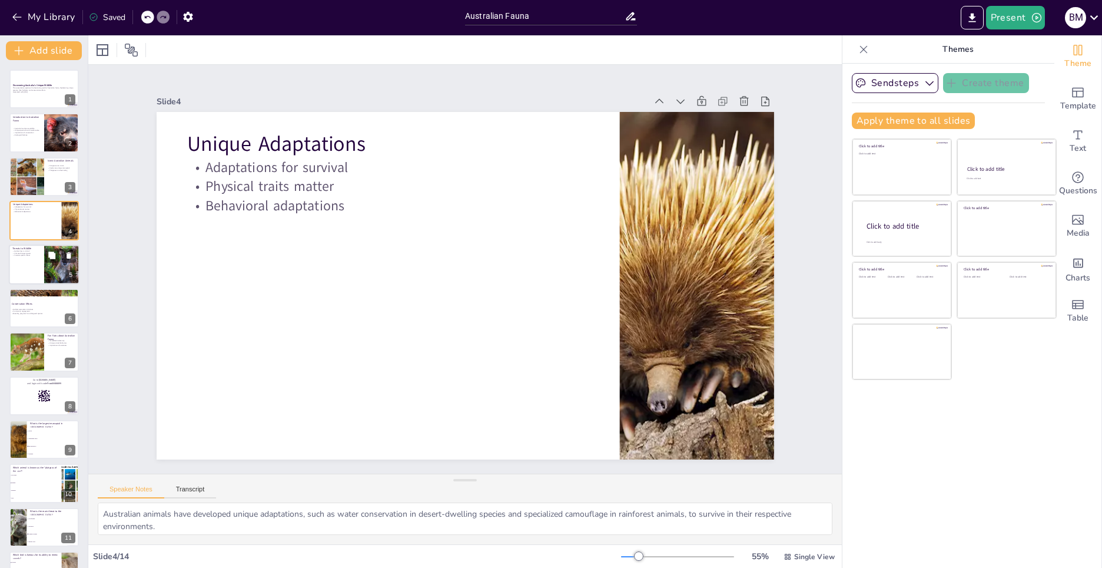
click at [45, 265] on div at bounding box center [62, 264] width 60 height 40
